Goal: Navigation & Orientation: Understand site structure

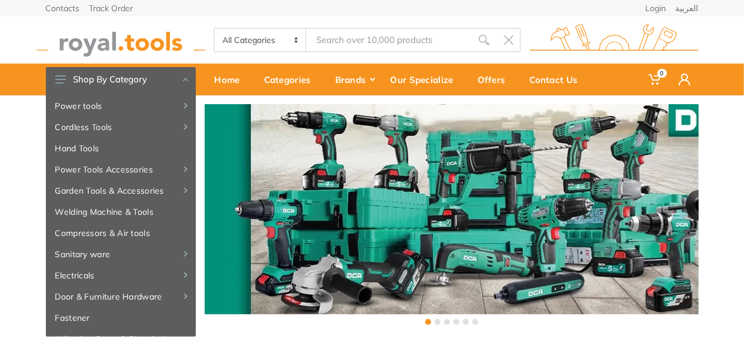
drag, startPoint x: 691, startPoint y: 9, endPoint x: 636, endPoint y: 64, distance: 77.4
click at [691, 9] on link "العربية" at bounding box center [687, 8] width 23 height 8
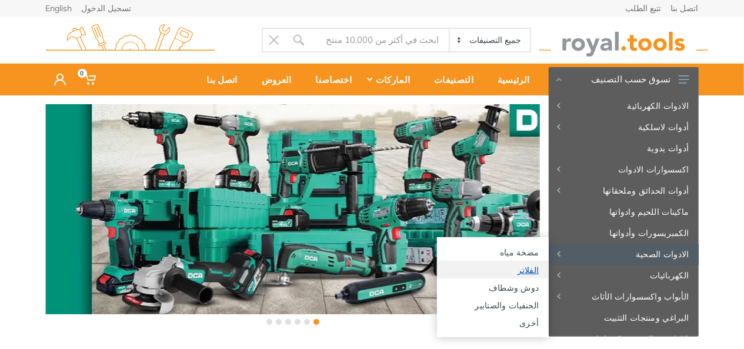
click at [525, 271] on link "الفلاتر" at bounding box center [493, 270] width 112 height 18
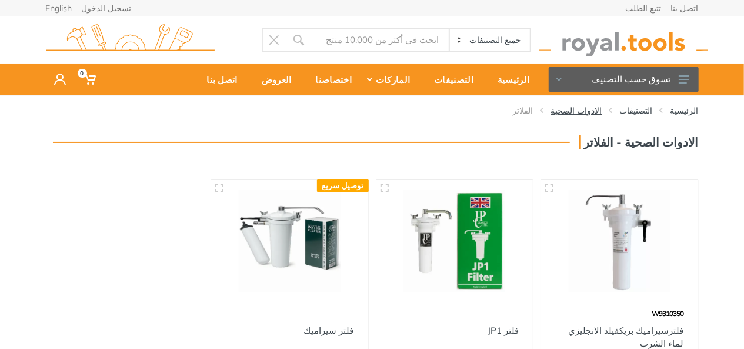
click at [596, 111] on link "الادوات الصحية" at bounding box center [576, 111] width 51 height 12
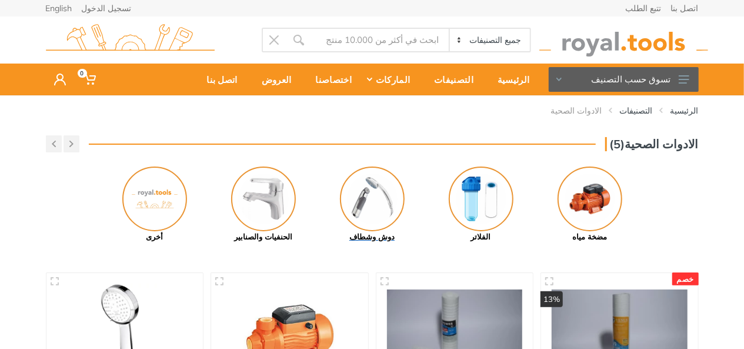
click at [384, 208] on img at bounding box center [372, 198] width 65 height 65
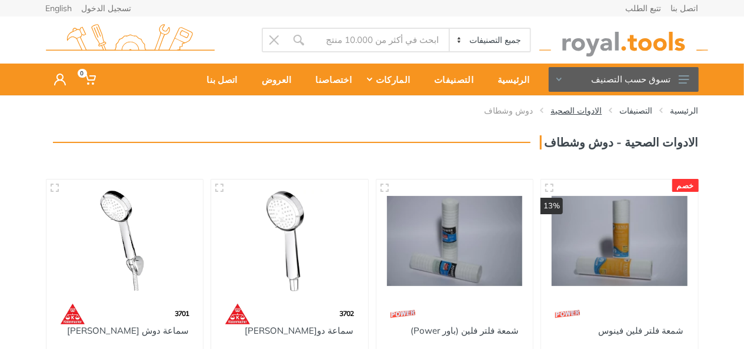
click at [601, 106] on link "الادوات الصحية" at bounding box center [576, 111] width 51 height 12
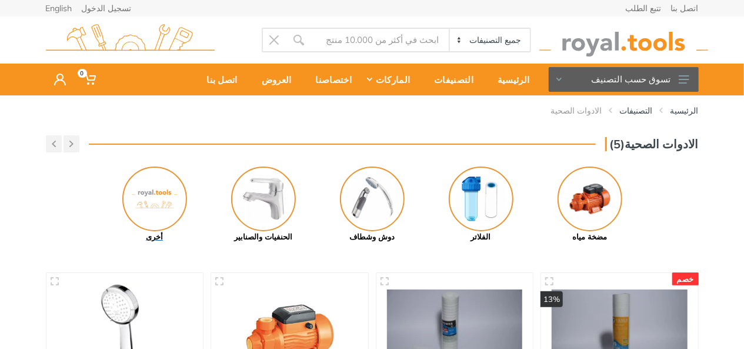
click at [165, 204] on img at bounding box center [154, 198] width 65 height 65
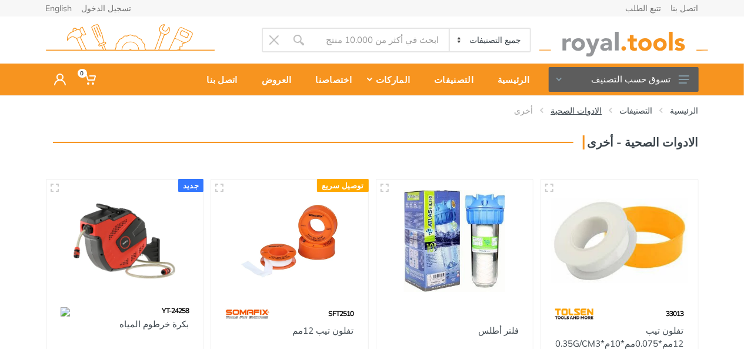
click at [595, 109] on link "الادوات الصحية" at bounding box center [576, 111] width 51 height 12
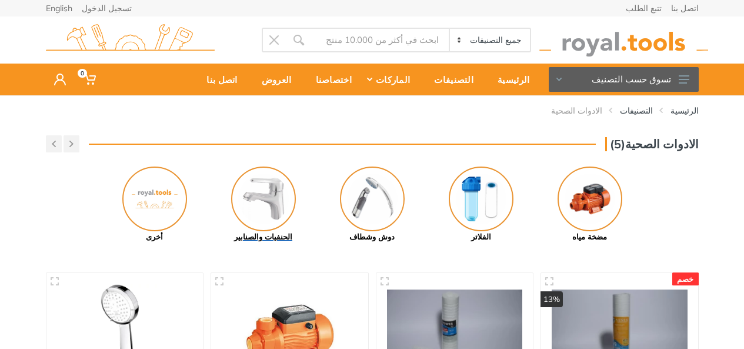
drag, startPoint x: 0, startPoint y: 0, endPoint x: 288, endPoint y: 198, distance: 349.8
click at [288, 198] on img at bounding box center [263, 198] width 65 height 65
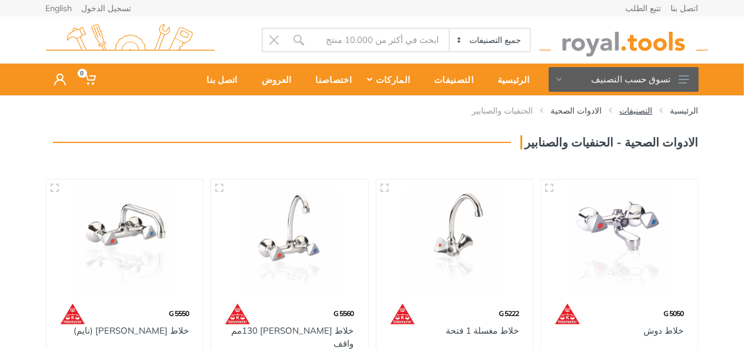
click at [648, 112] on link "التصنيفات" at bounding box center [636, 111] width 33 height 12
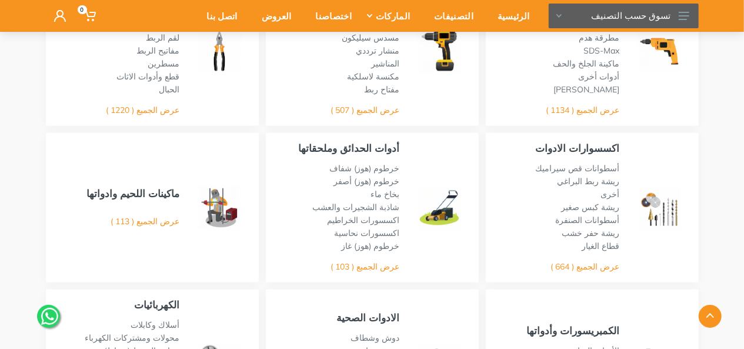
scroll to position [294, 0]
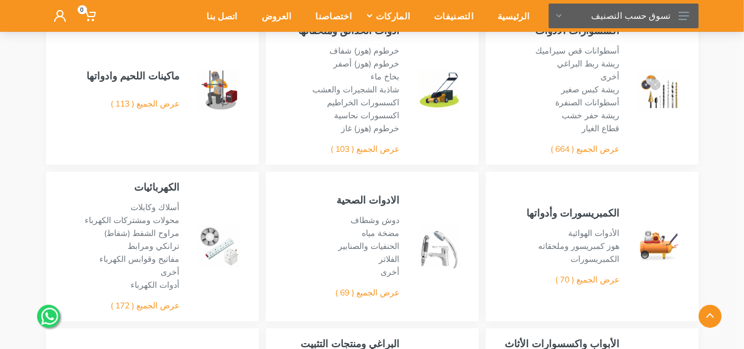
drag, startPoint x: 167, startPoint y: 301, endPoint x: 319, endPoint y: 281, distance: 153.7
click at [167, 301] on link "عرض الجميع ( 172 )" at bounding box center [145, 305] width 69 height 11
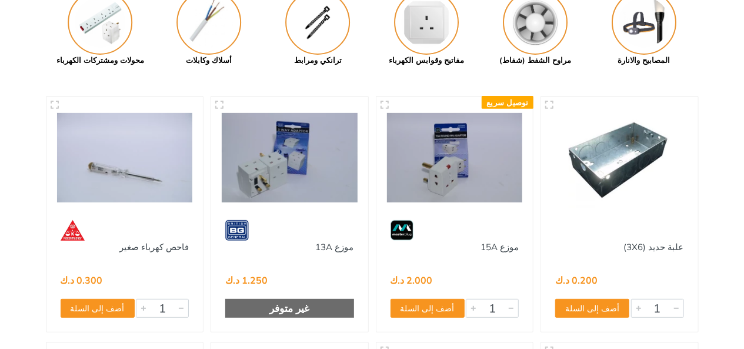
scroll to position [59, 0]
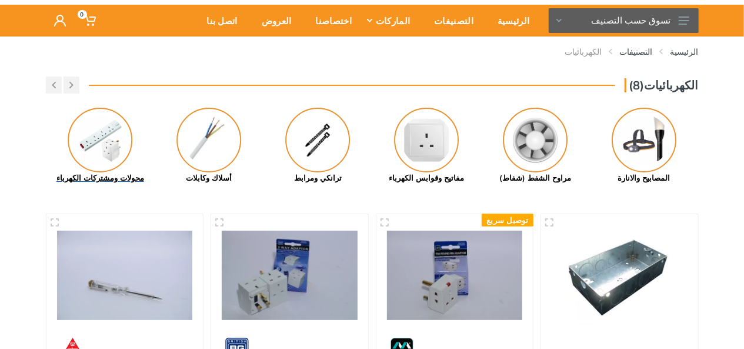
click at [98, 163] on img at bounding box center [100, 140] width 65 height 65
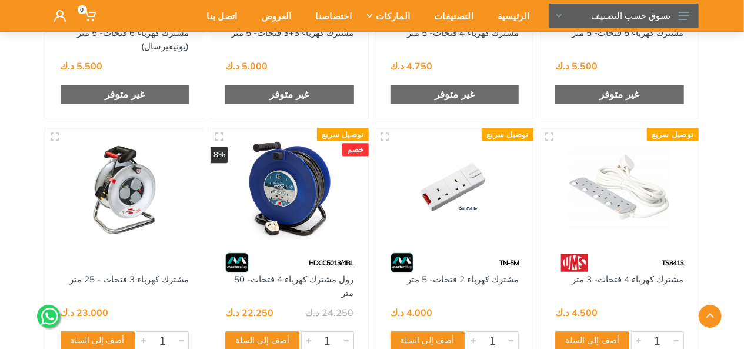
scroll to position [1765, 0]
